Goal: Contribute content: Add original content to the website for others to see

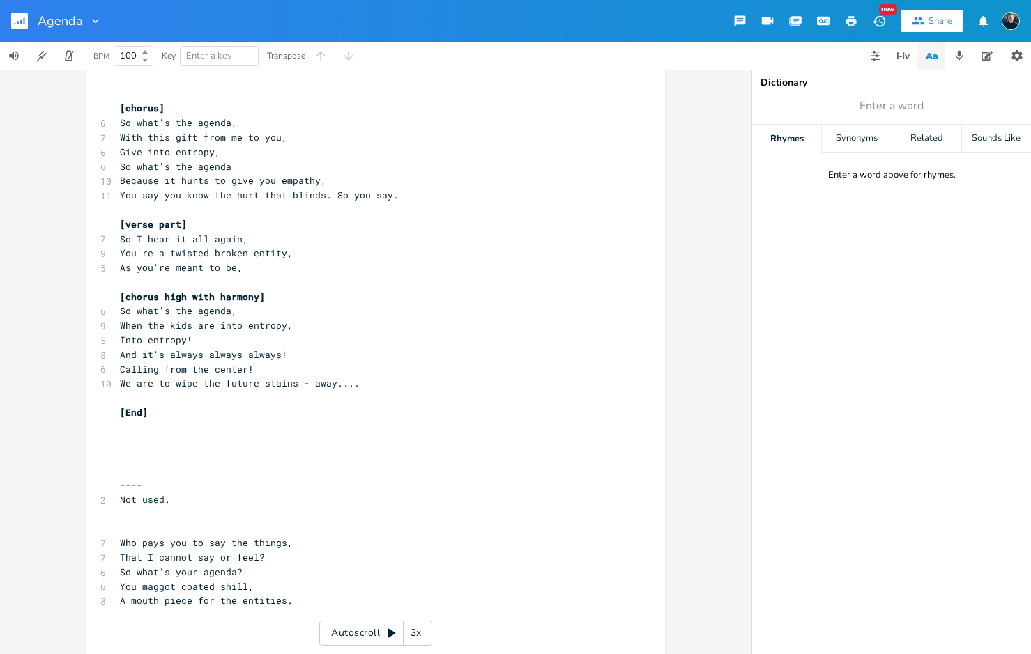
scroll to position [1234, 0]
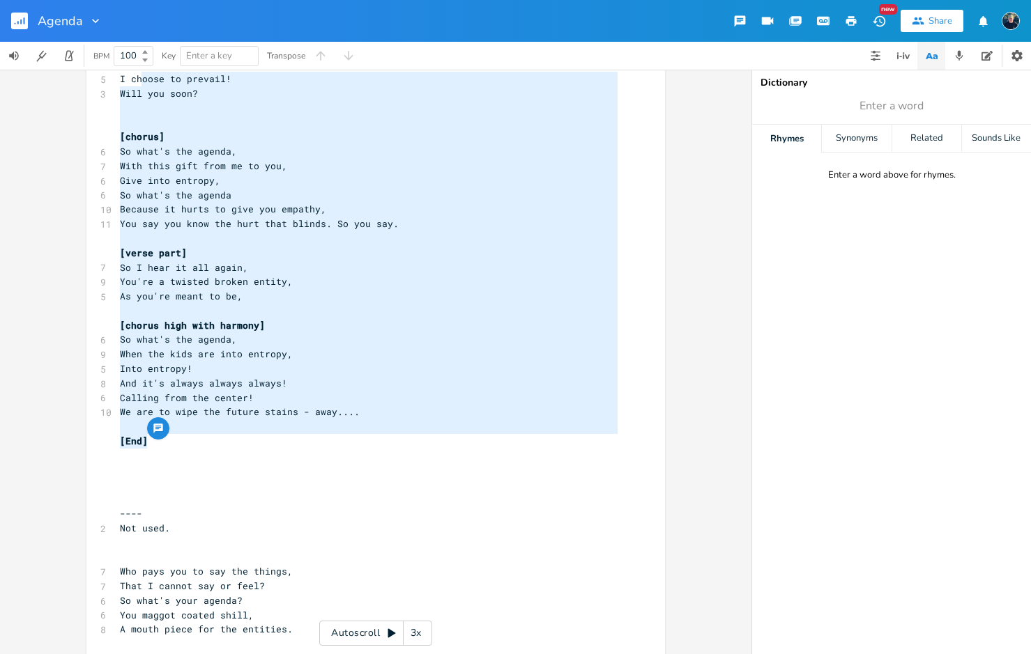
drag, startPoint x: 153, startPoint y: 445, endPoint x: 139, endPoint y: 74, distance: 371.7
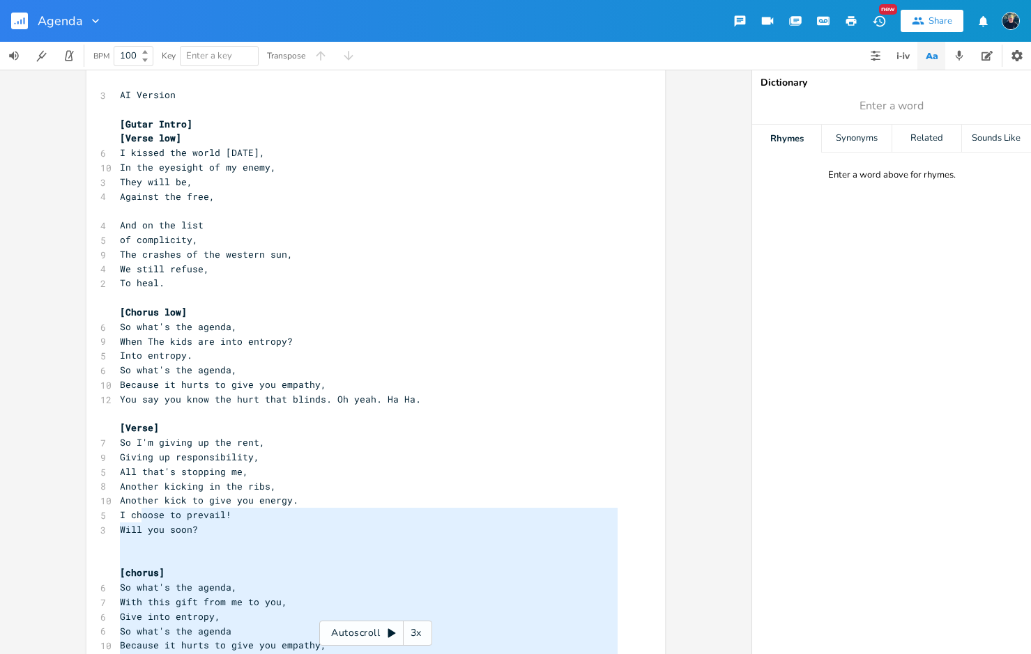
scroll to position [780, 0]
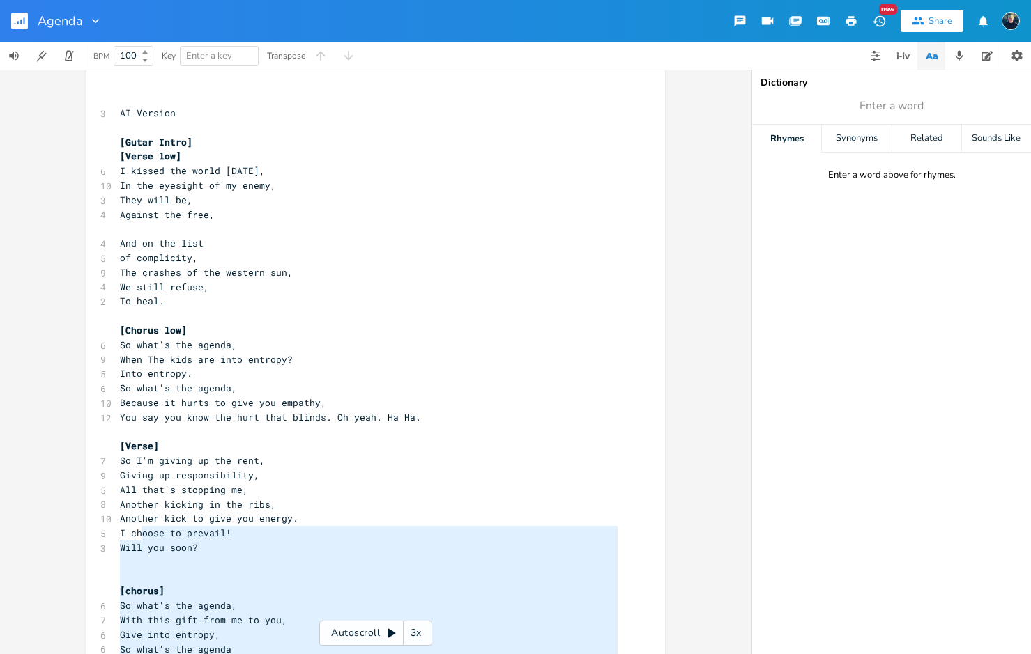
type textarea "[Gutar Intro] [Verse low] I kissed the world [DATE], In the eyesight of my enem…"
click at [120, 140] on span "[Gutar Intro]" at bounding box center [156, 142] width 72 height 13
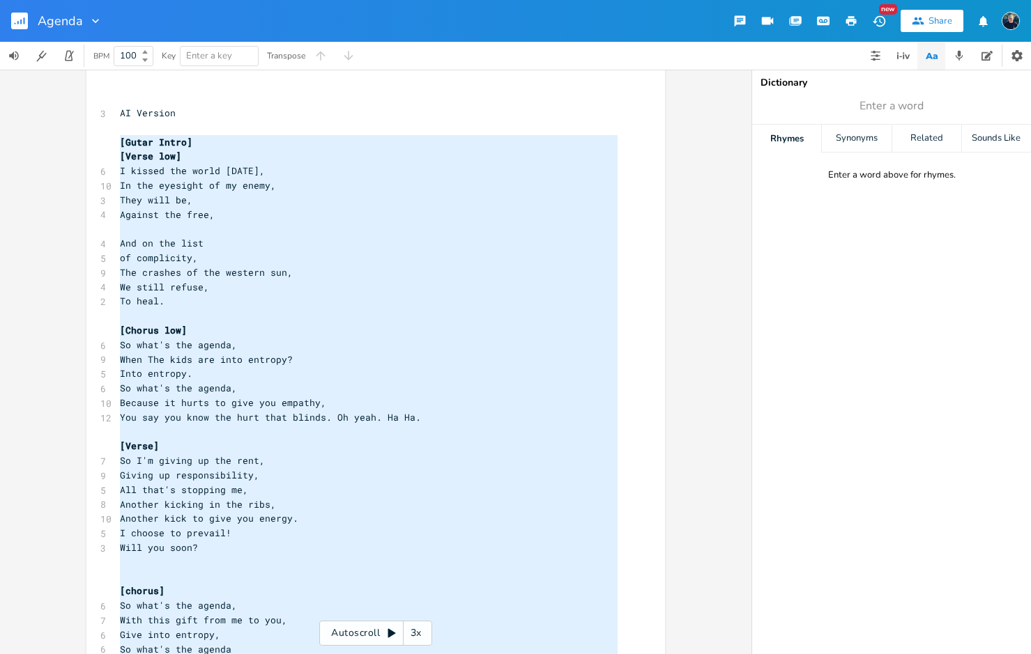
click at [187, 181] on span "In the eyesight of my enemy," at bounding box center [198, 185] width 156 height 13
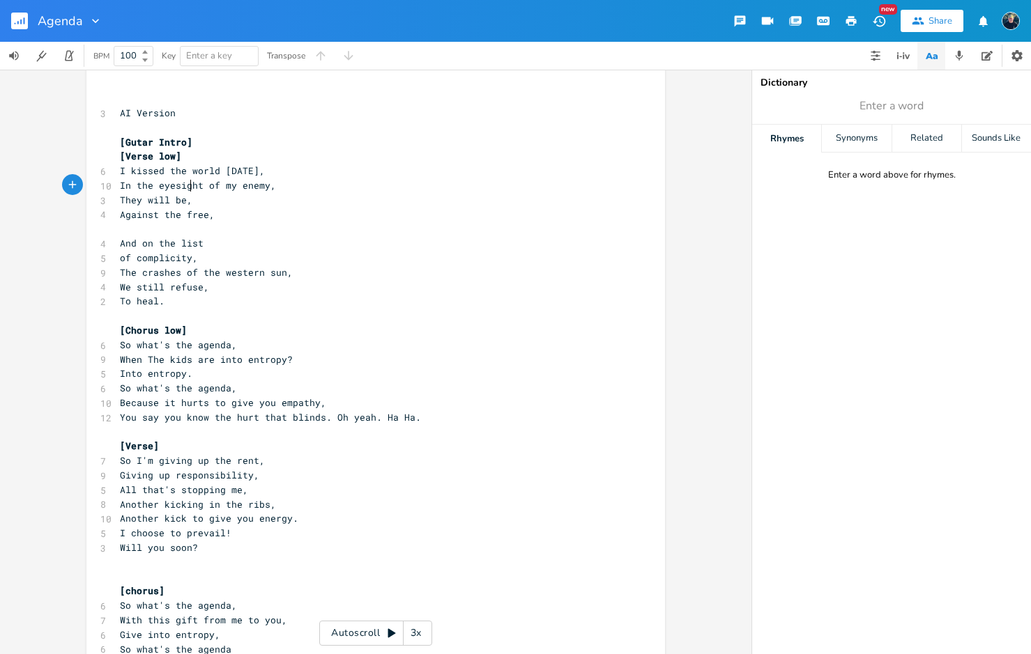
click at [198, 197] on pre "They will be," at bounding box center [368, 200] width 503 height 15
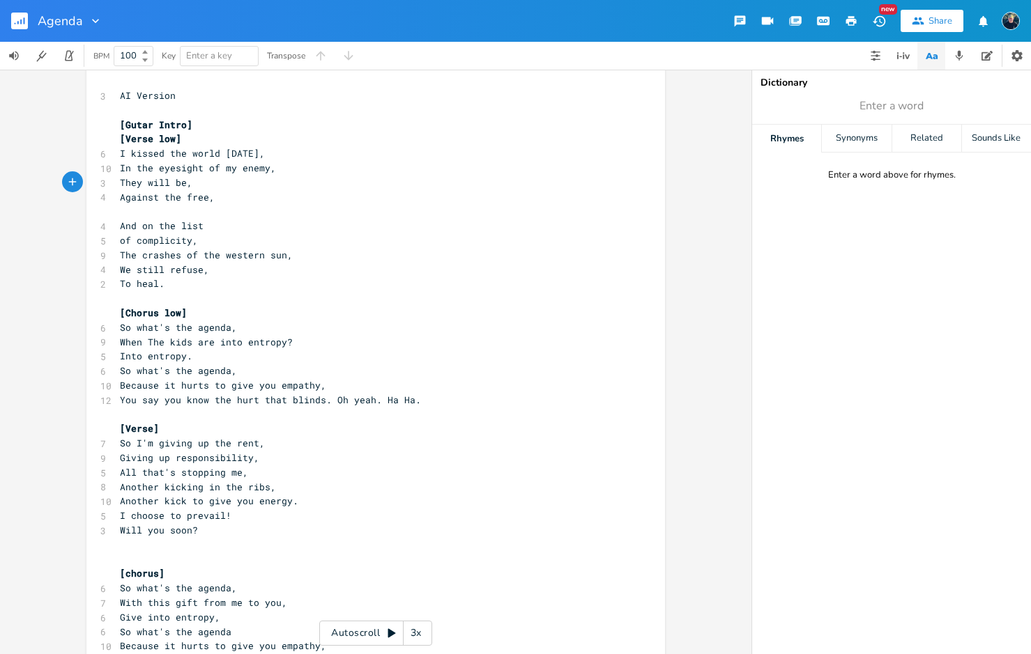
scroll to position [824, 0]
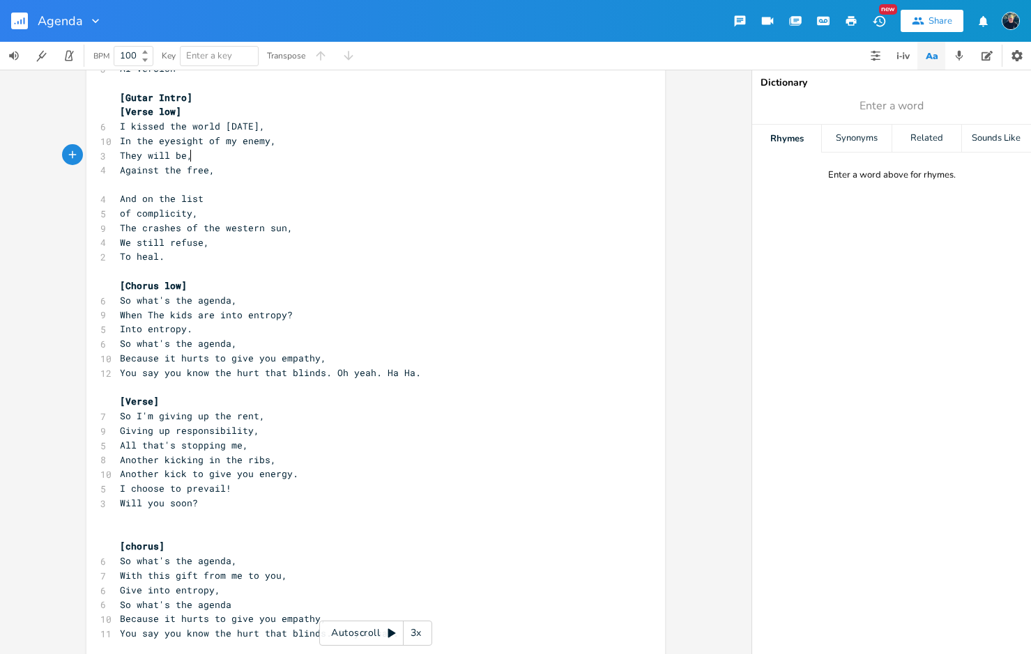
click at [184, 298] on span "So what's the agenda," at bounding box center [178, 300] width 117 height 13
type textarea "your"
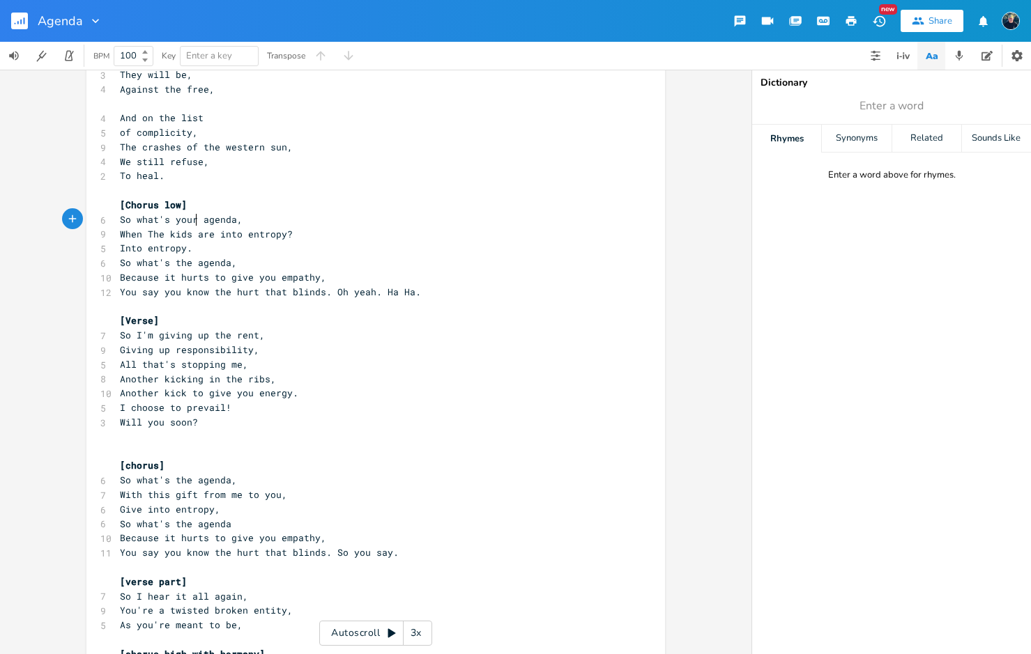
scroll to position [941, 0]
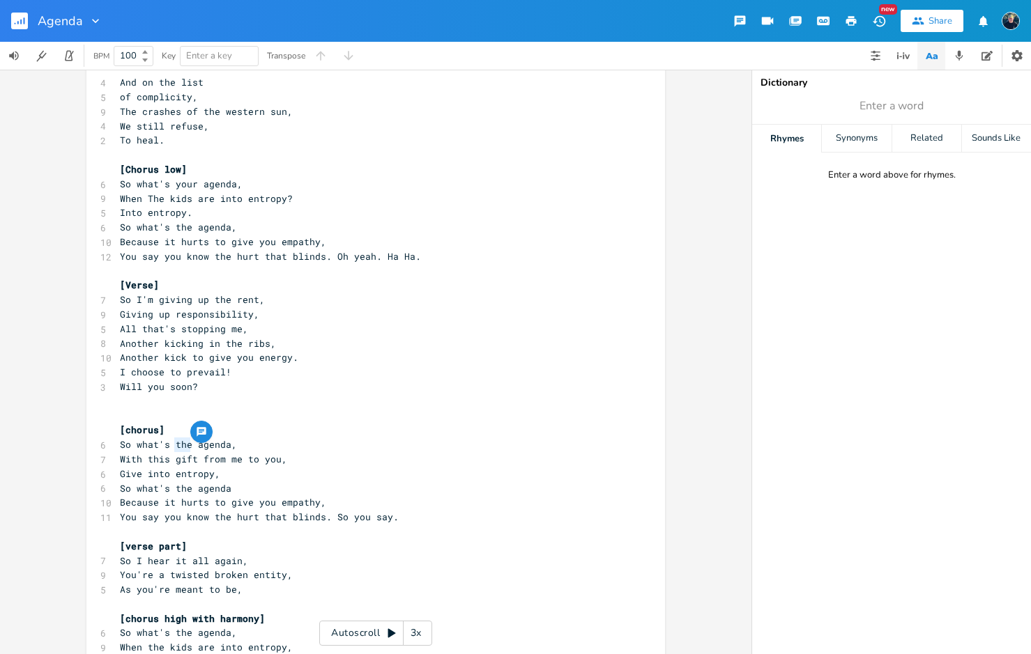
drag, startPoint x: 187, startPoint y: 441, endPoint x: 172, endPoint y: 443, distance: 15.4
click at [172, 443] on span "So what's the agenda," at bounding box center [178, 444] width 117 height 13
type textarea "your"
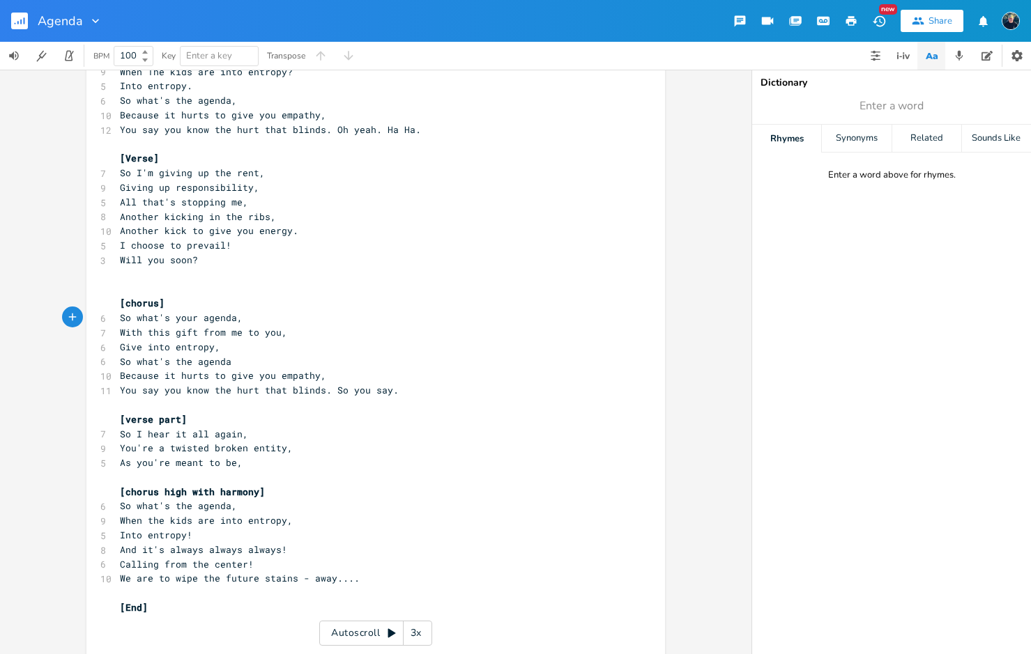
scroll to position [1077, 0]
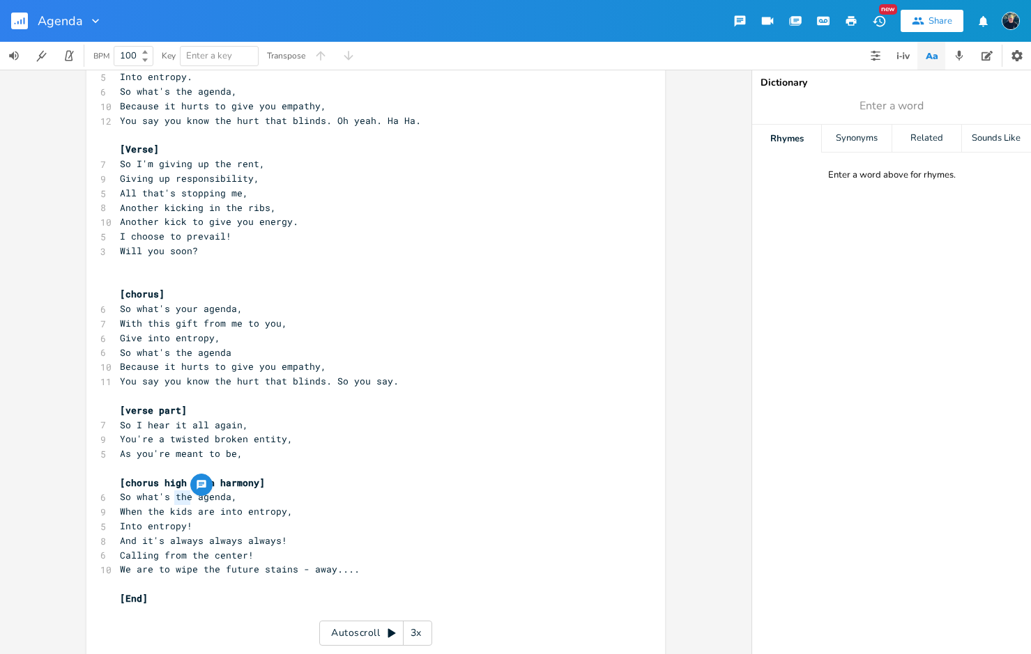
drag, startPoint x: 185, startPoint y: 497, endPoint x: 171, endPoint y: 498, distance: 14.0
click at [171, 498] on span "So what's the agenda," at bounding box center [178, 497] width 117 height 13
type textarea "your"
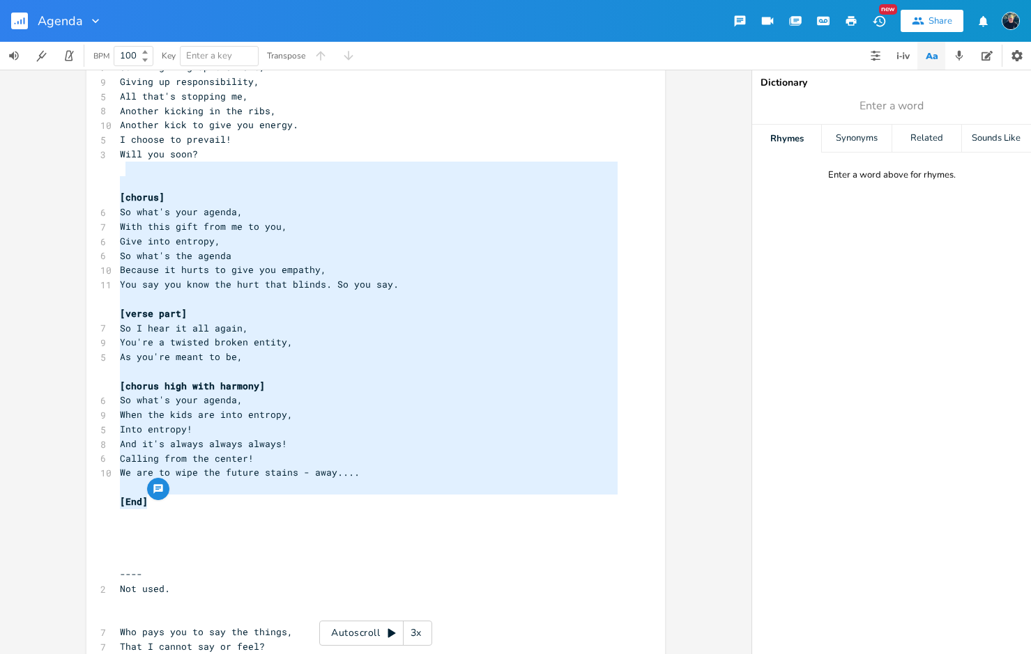
drag, startPoint x: 151, startPoint y: 505, endPoint x: 160, endPoint y: 163, distance: 341.6
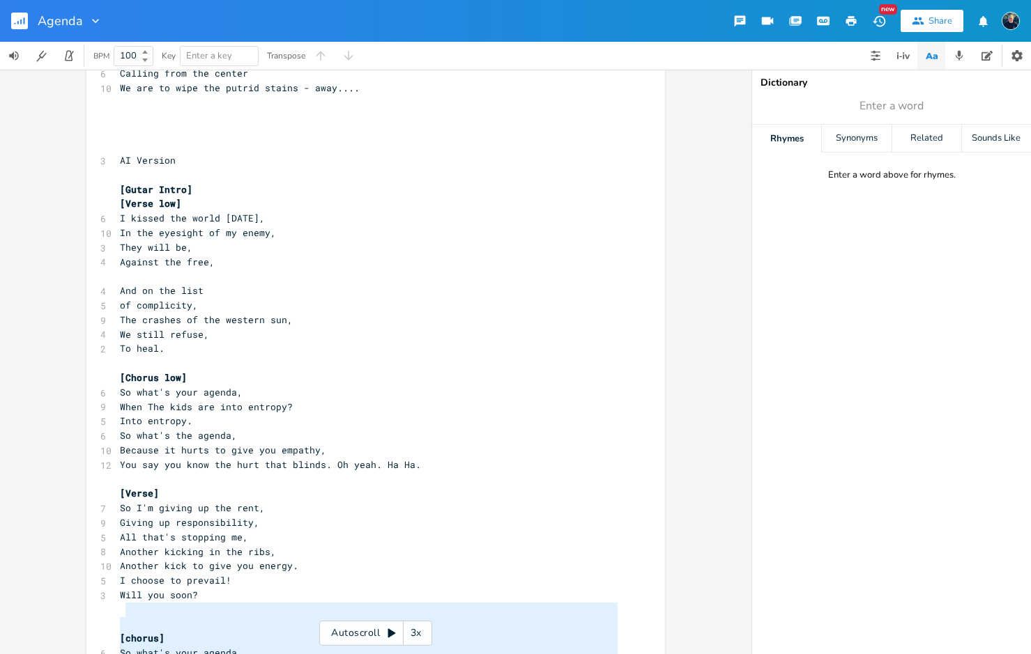
scroll to position [723, 0]
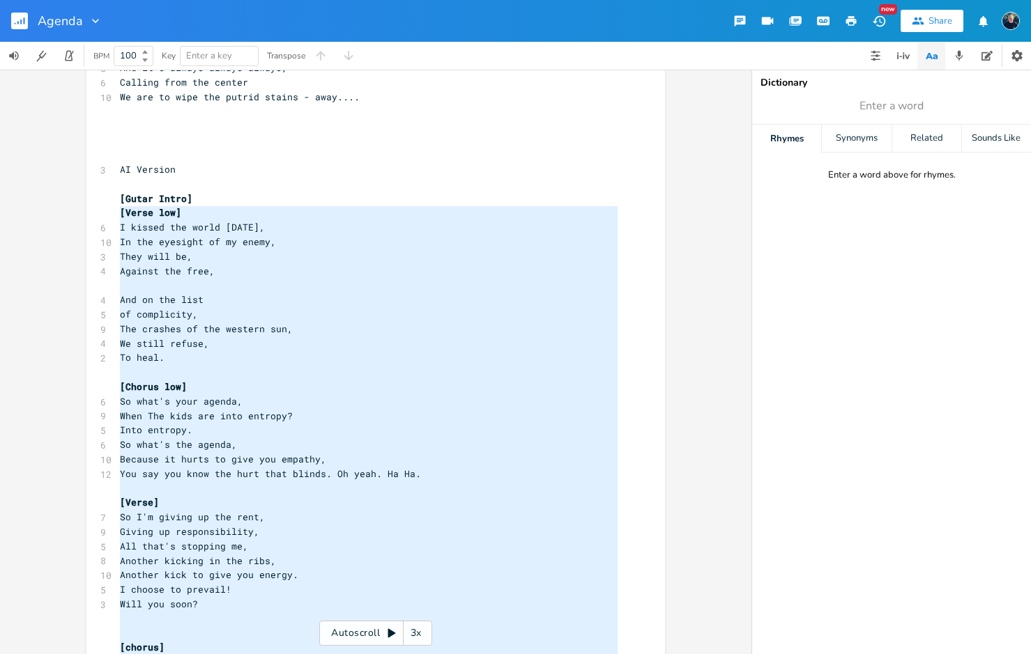
click at [117, 209] on pre "[Verse low]" at bounding box center [368, 213] width 503 height 15
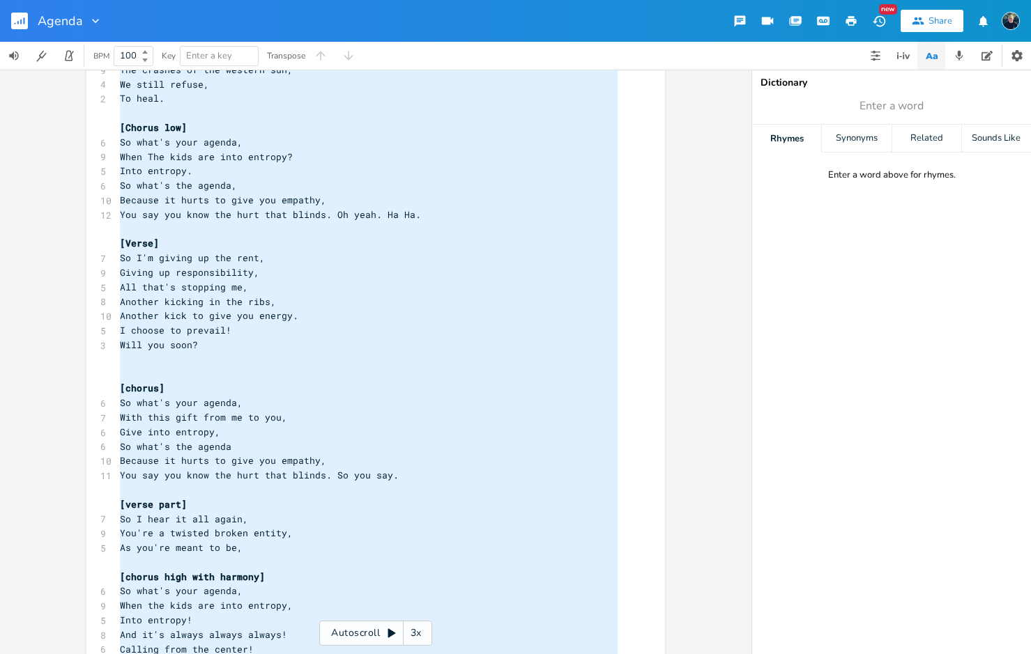
scroll to position [974, 0]
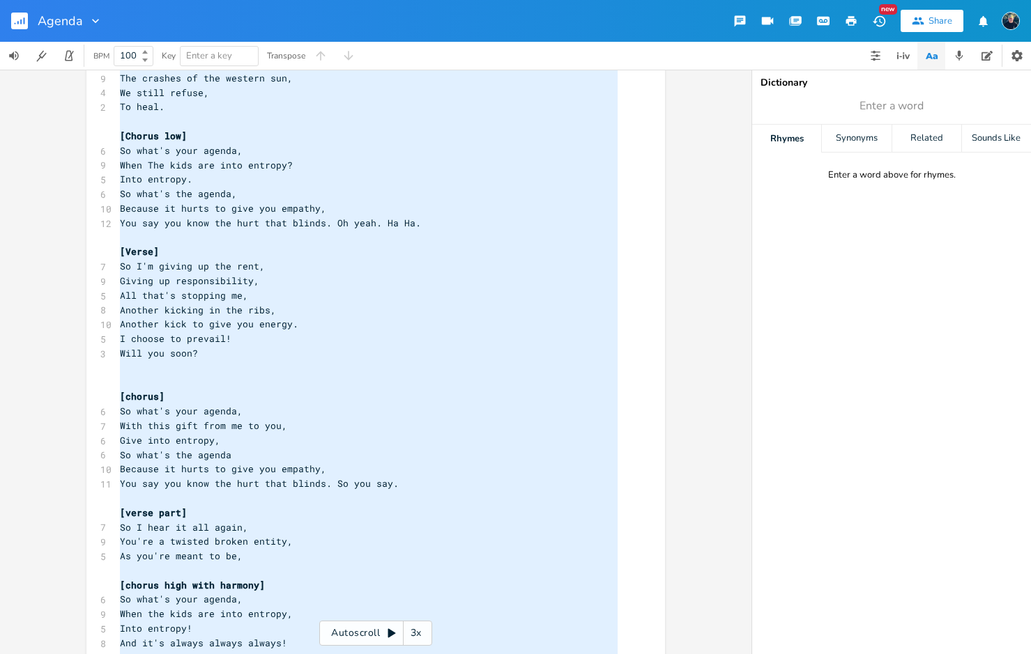
type textarea "[Verse low] I kissed the world [DATE], In the eyesight of my enemy, They will b…"
click at [183, 194] on span "So what's the agenda," at bounding box center [178, 193] width 117 height 13
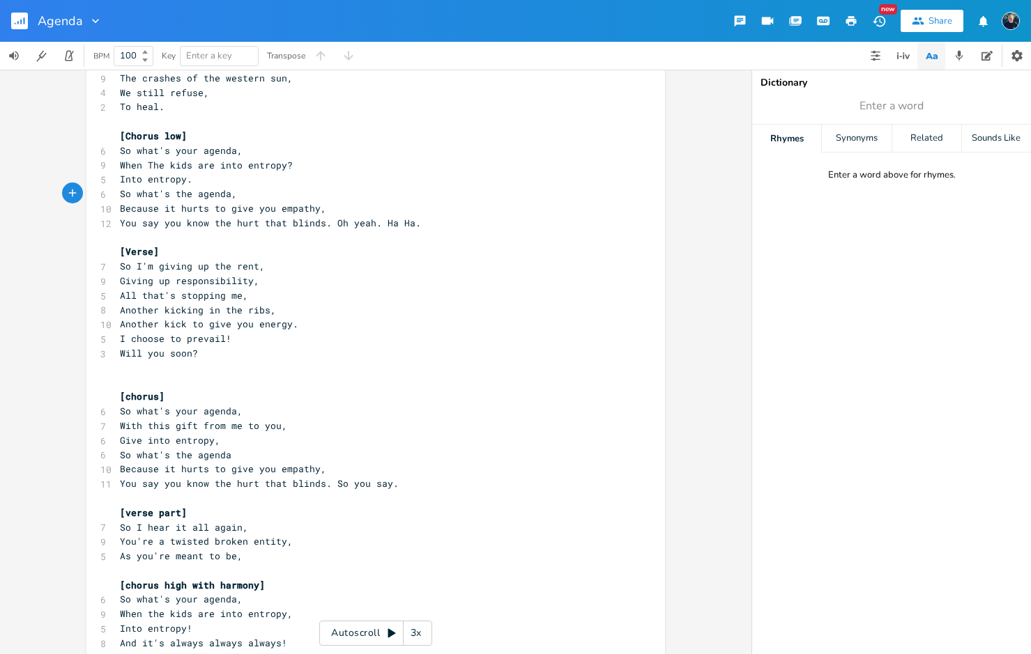
click at [186, 197] on span "So what's the agenda," at bounding box center [178, 193] width 117 height 13
type textarea "your"
click at [187, 456] on span "So what's the agenda" at bounding box center [176, 455] width 112 height 13
type textarea "your"
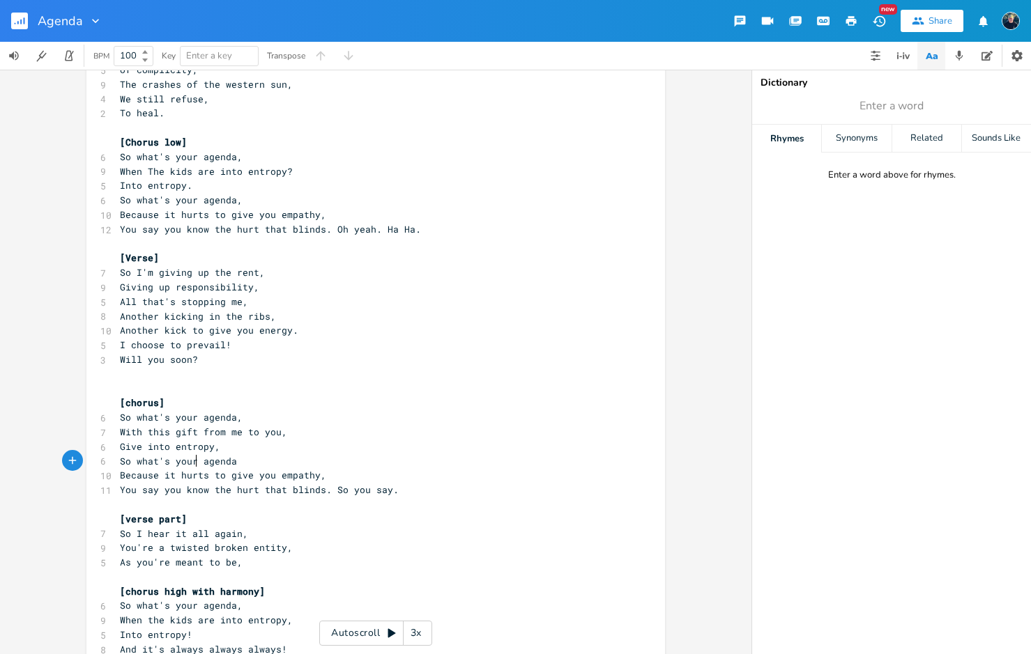
scroll to position [1105, 0]
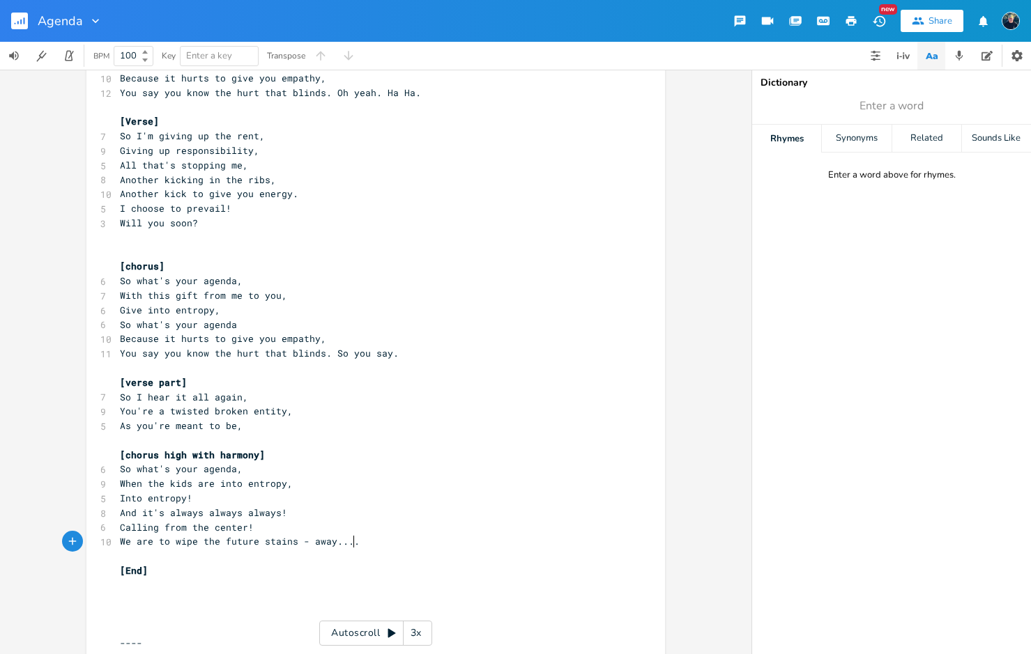
drag, startPoint x: 385, startPoint y: 548, endPoint x: 358, endPoint y: 539, distance: 28.4
click at [358, 539] on pre "We are to wipe the future stains - away...." at bounding box center [368, 542] width 503 height 15
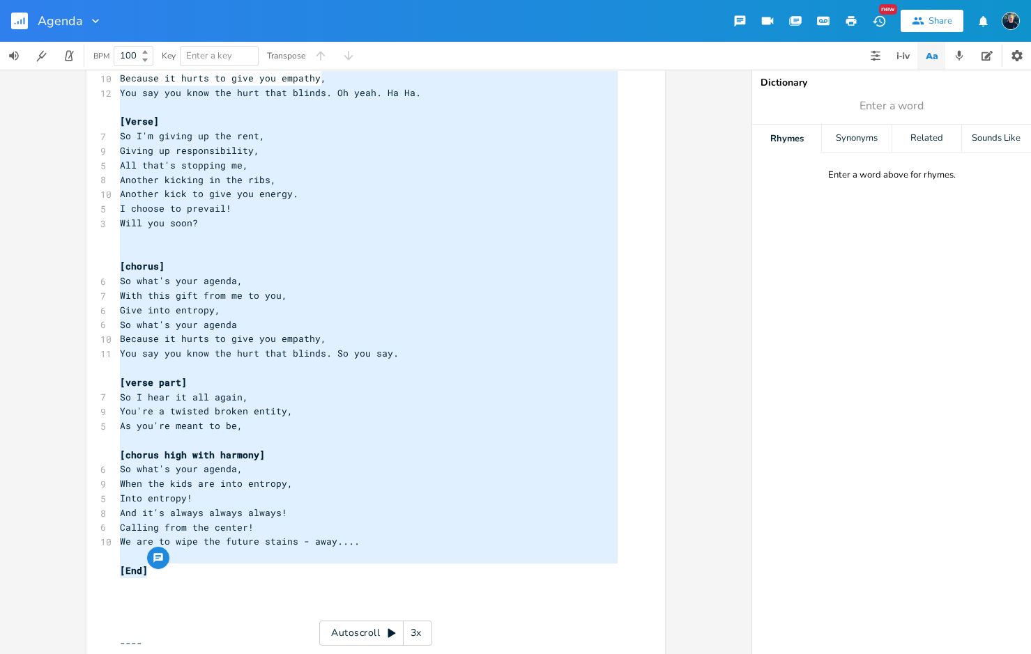
drag, startPoint x: 153, startPoint y: 568, endPoint x: 128, endPoint y: 86, distance: 482.9
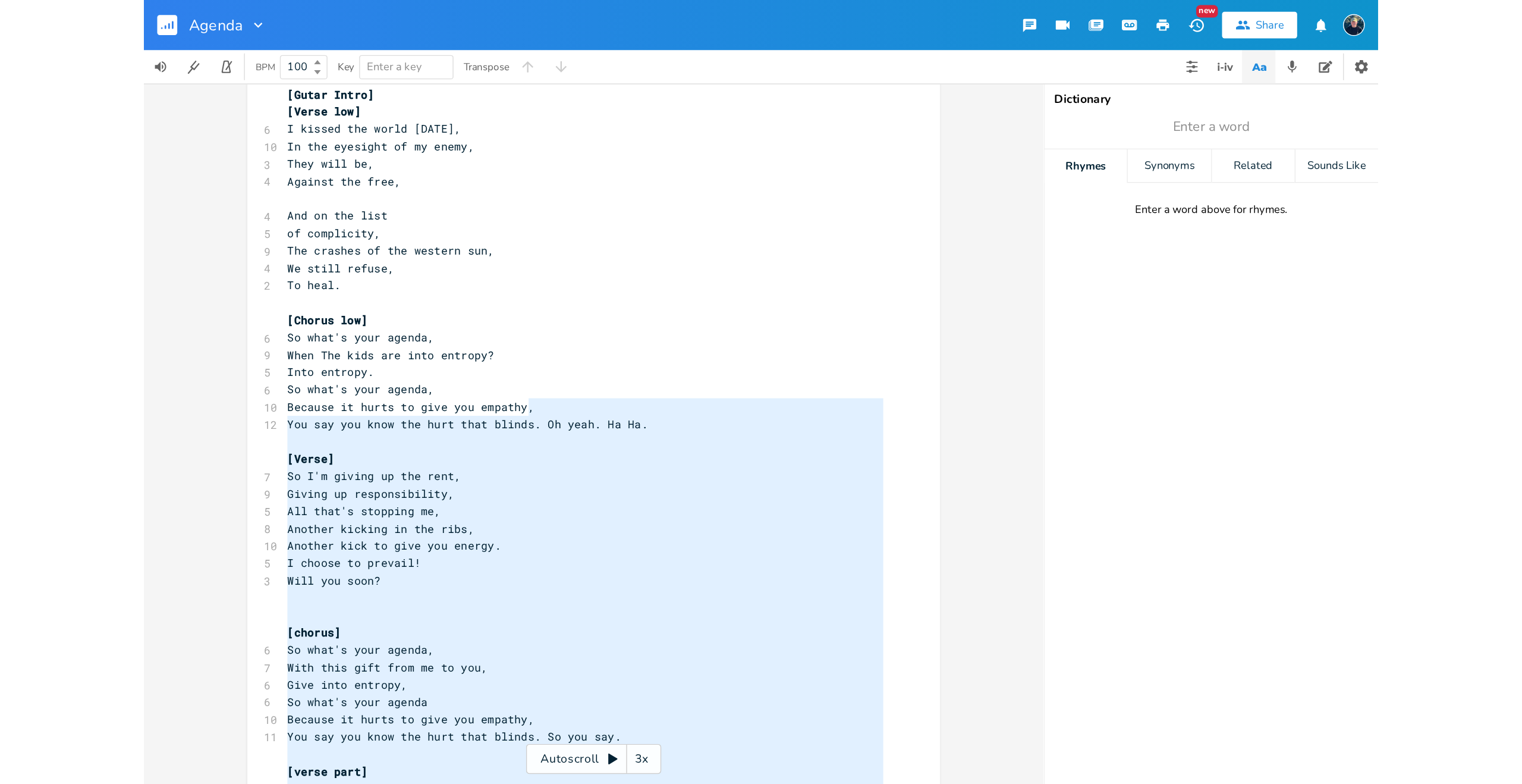
scroll to position [520, 0]
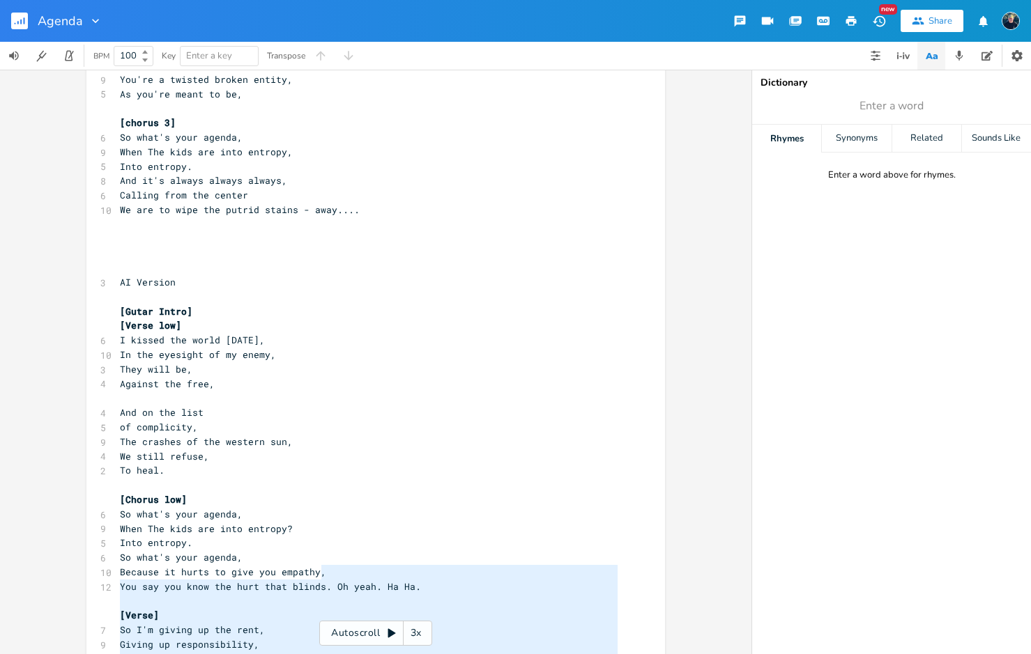
click at [120, 323] on span "[Verse low]" at bounding box center [150, 325] width 61 height 13
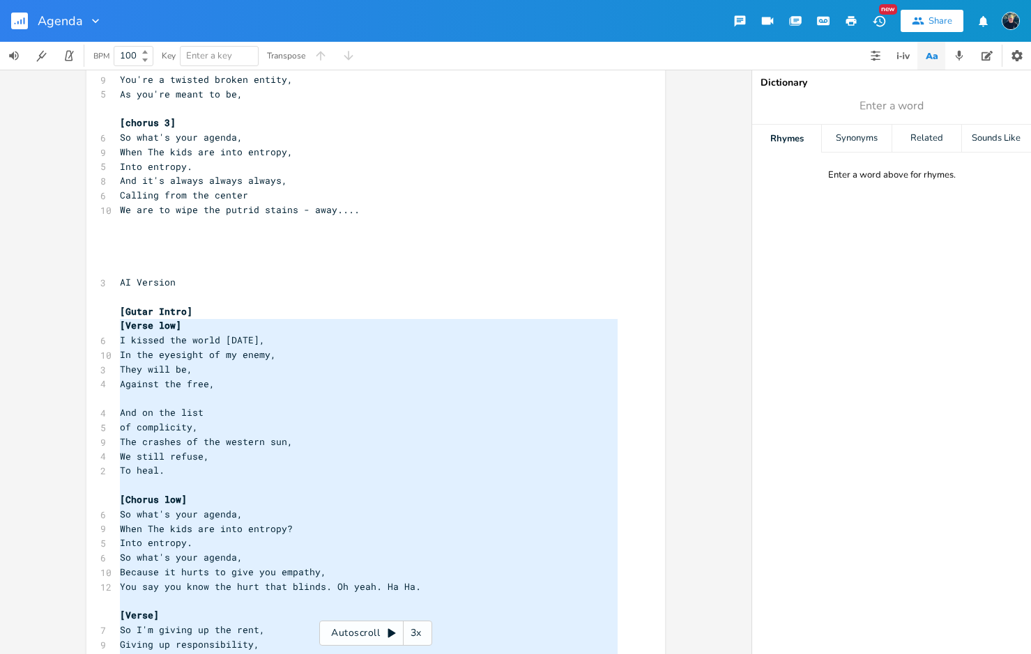
type textarea "[Verse low] I kissed the world [DATE], In the eyesight of my enemy, They will b…"
